Goal: Task Accomplishment & Management: Manage account settings

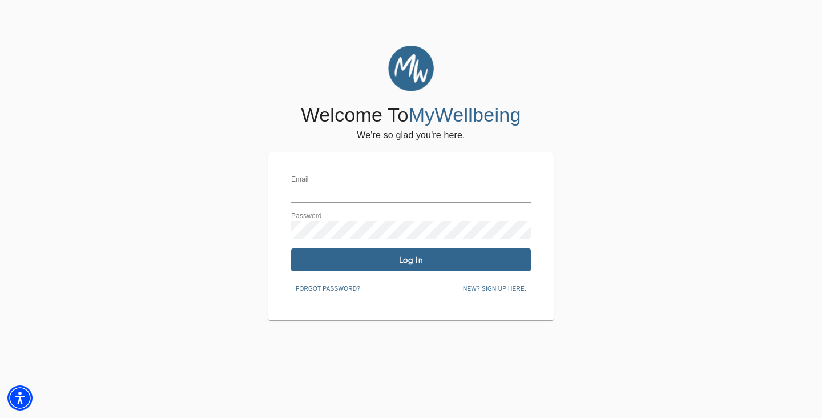
type input "[PERSON_NAME][EMAIL_ADDRESS][DOMAIN_NAME]"
click at [312, 256] on span "Log In" at bounding box center [411, 260] width 231 height 11
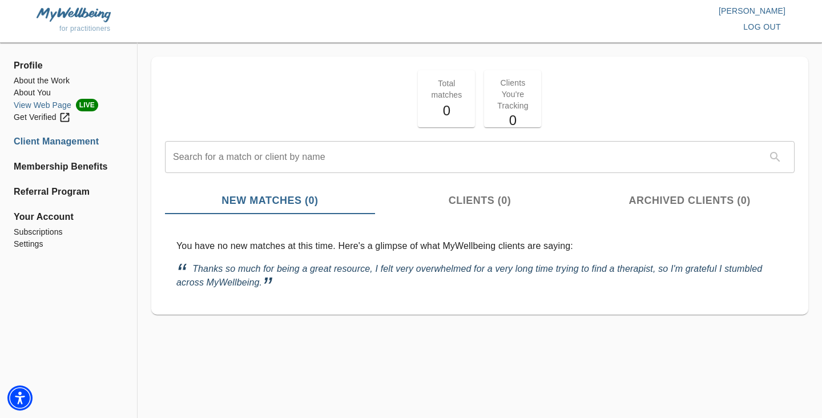
click at [50, 104] on li "View Web Page LIVE" at bounding box center [69, 105] width 110 height 13
click at [33, 67] on span "Profile" at bounding box center [69, 66] width 110 height 14
click at [24, 95] on li "About You" at bounding box center [69, 93] width 110 height 12
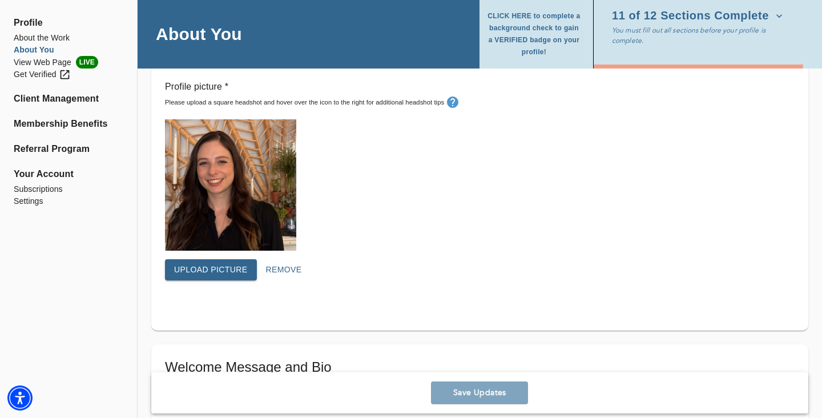
scroll to position [351, 0]
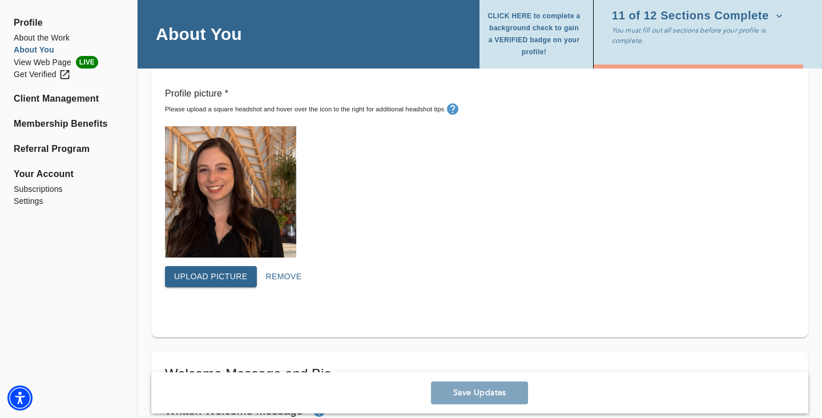
click at [230, 287] on div "Upload picture Remove" at bounding box center [480, 281] width 630 height 30
click at [227, 276] on span "Upload picture" at bounding box center [211, 276] width 74 height 14
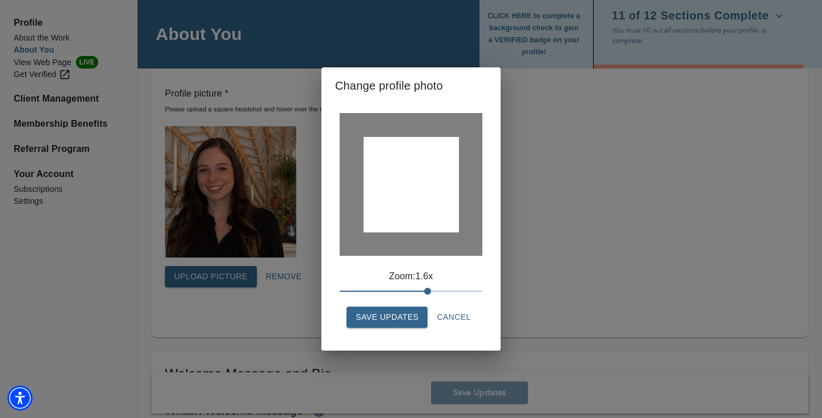
drag, startPoint x: 417, startPoint y: 179, endPoint x: 416, endPoint y: 195, distance: 16.0
click at [416, 195] on div at bounding box center [411, 184] width 95 height 95
click at [403, 316] on span "Save Updates" at bounding box center [387, 317] width 63 height 14
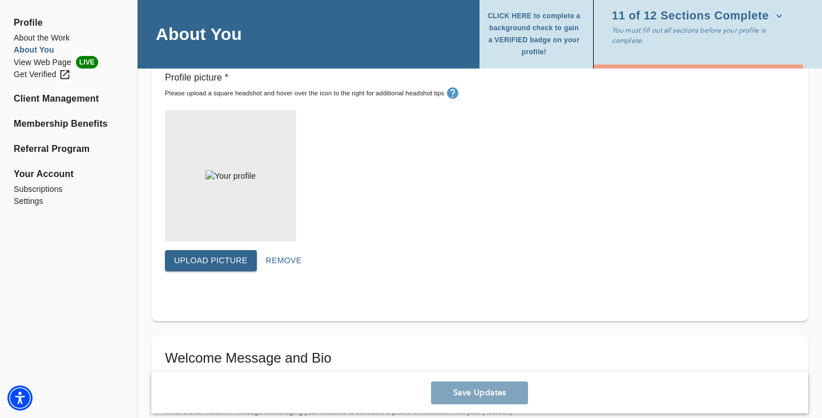
scroll to position [370, 0]
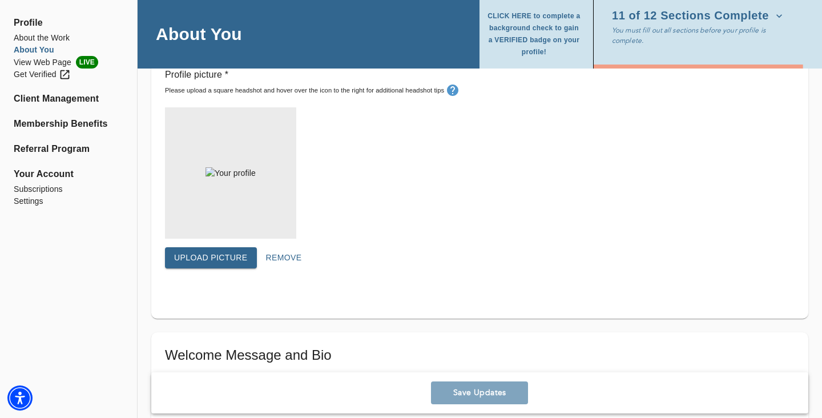
click at [464, 395] on div "Save Updates" at bounding box center [479, 392] width 657 height 41
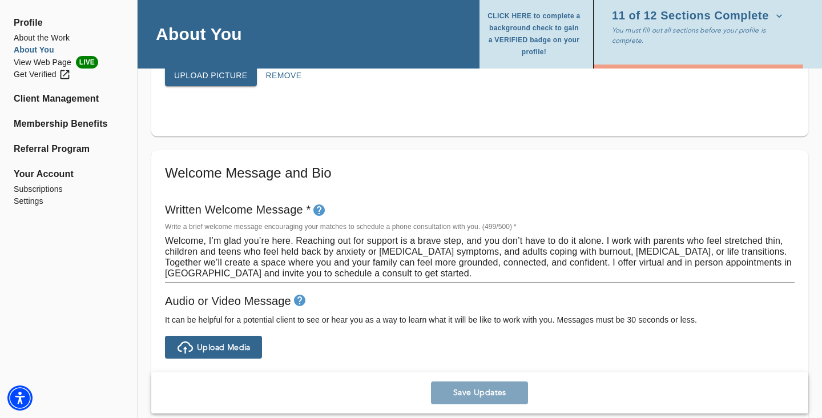
scroll to position [548, 0]
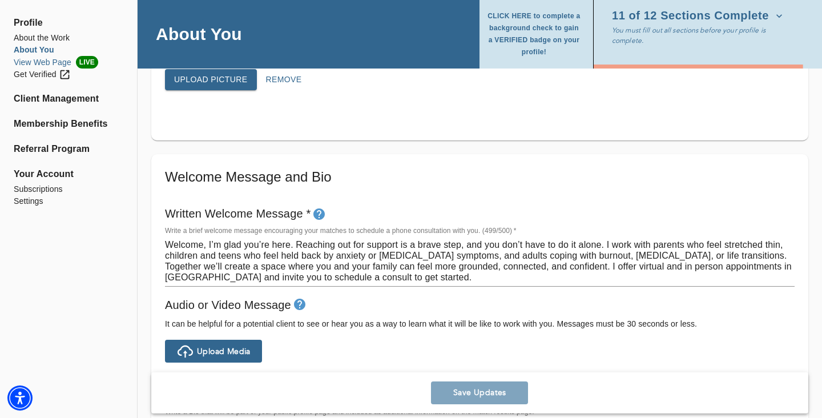
click at [37, 65] on li "View Web Page LIVE" at bounding box center [69, 62] width 110 height 13
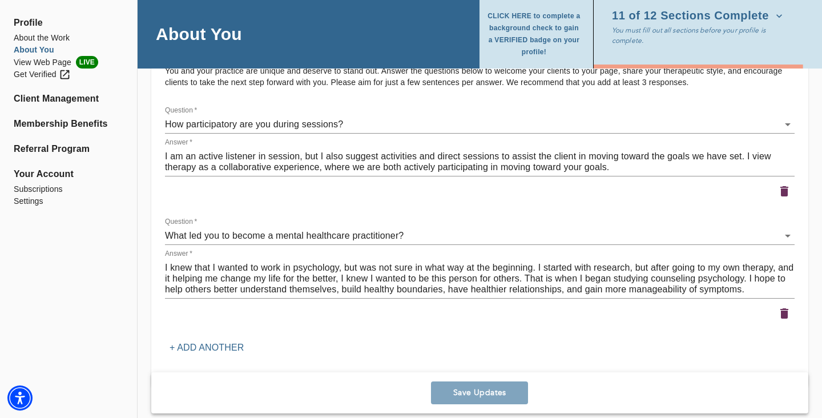
scroll to position [1666, 0]
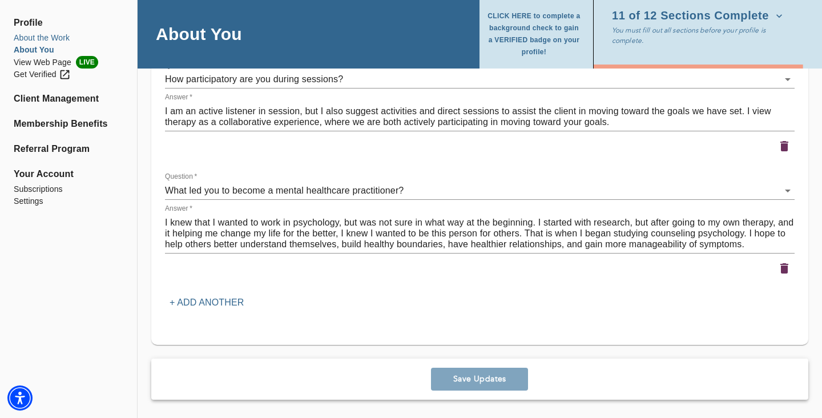
click at [51, 42] on li "About the Work" at bounding box center [69, 38] width 110 height 12
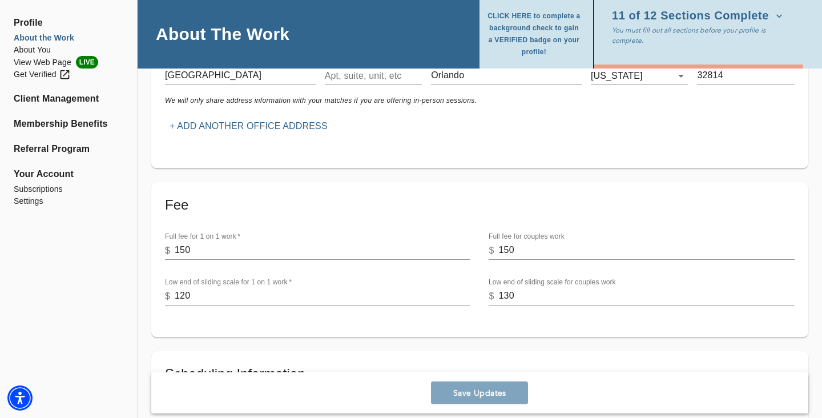
scroll to position [253, 0]
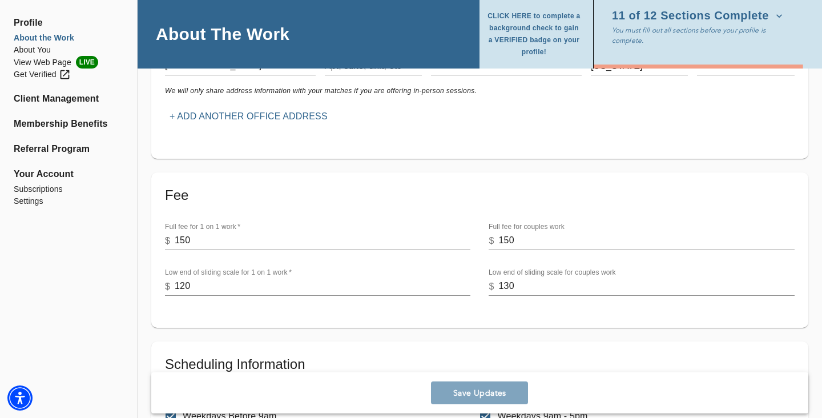
click at [186, 285] on input "120" at bounding box center [323, 286] width 296 height 18
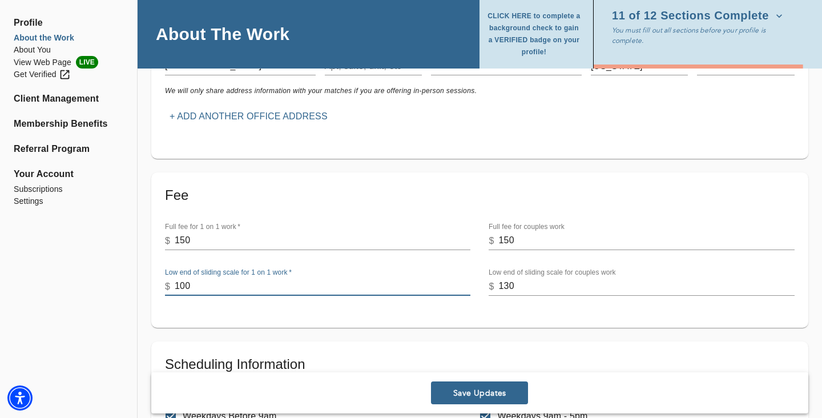
type input "100"
click at [474, 392] on span "Save Updates" at bounding box center [480, 393] width 88 height 11
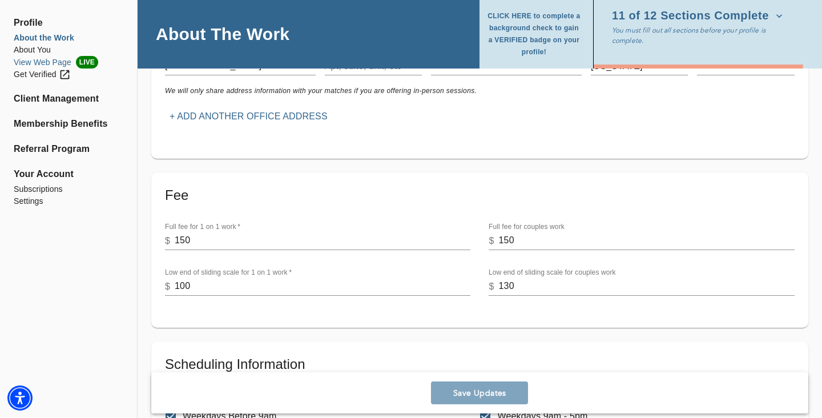
click at [45, 60] on li "View Web Page LIVE" at bounding box center [69, 62] width 110 height 13
click at [185, 240] on input "150" at bounding box center [323, 241] width 296 height 18
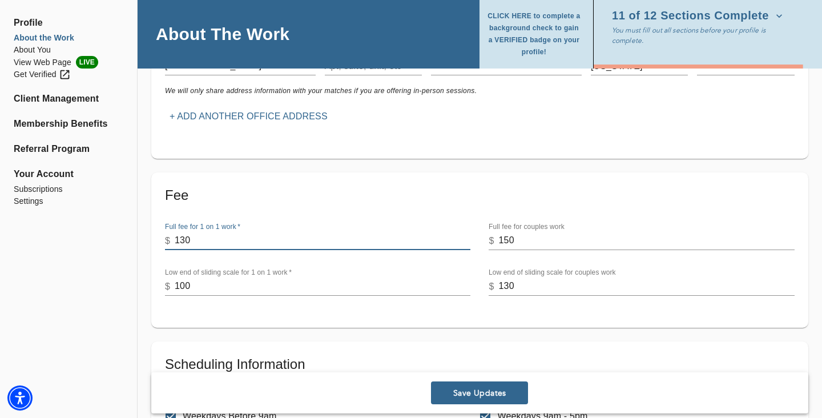
type input "130"
click at [509, 239] on input "150" at bounding box center [647, 241] width 296 height 18
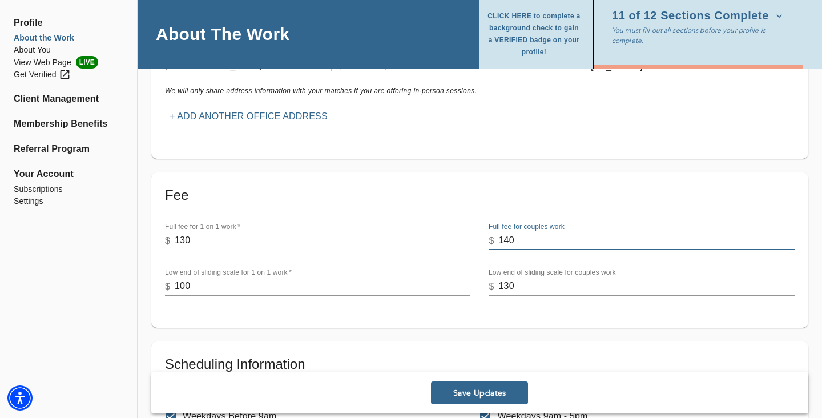
type input "140"
click at [287, 284] on input "100" at bounding box center [323, 286] width 296 height 18
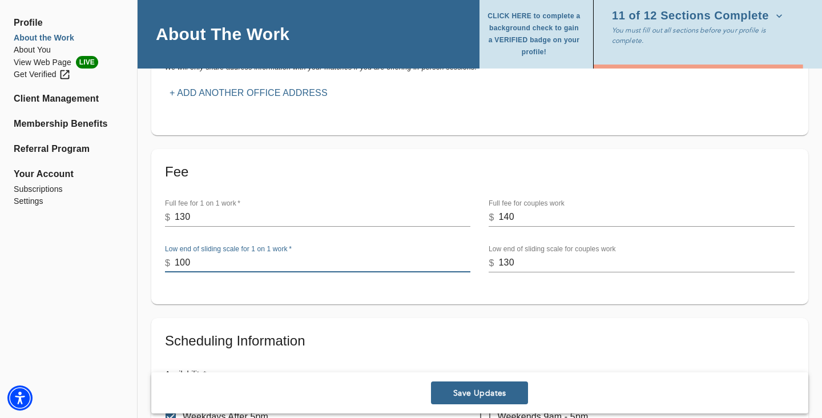
scroll to position [277, 0]
click at [461, 395] on span "Save Updates" at bounding box center [480, 393] width 88 height 11
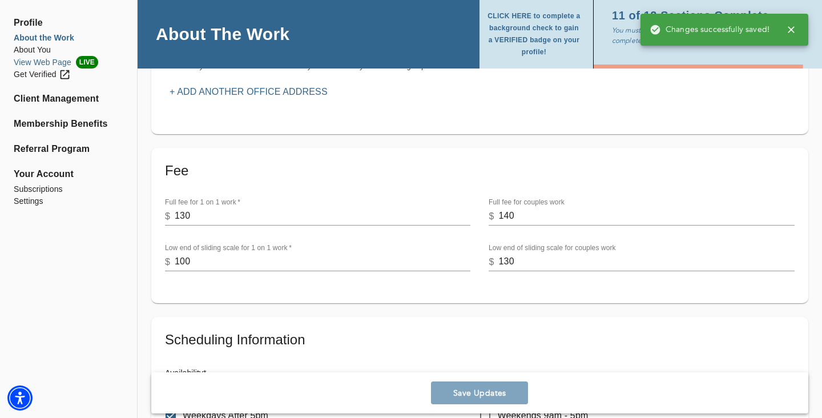
click at [58, 65] on li "View Web Page LIVE" at bounding box center [69, 62] width 110 height 13
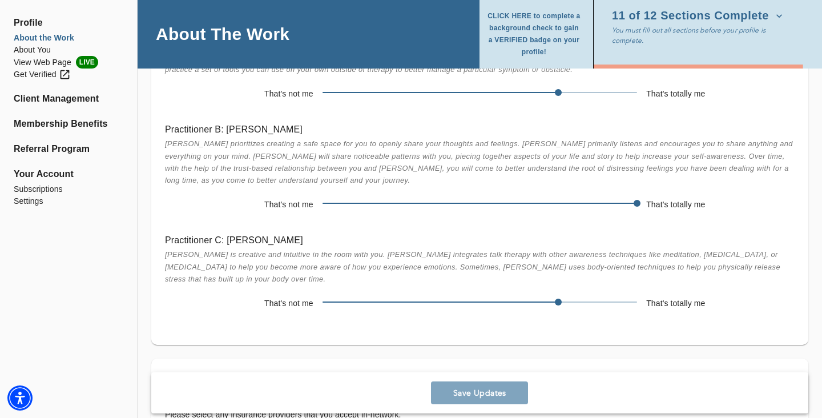
scroll to position [2353, 0]
